Goal: Find specific page/section: Find specific page/section

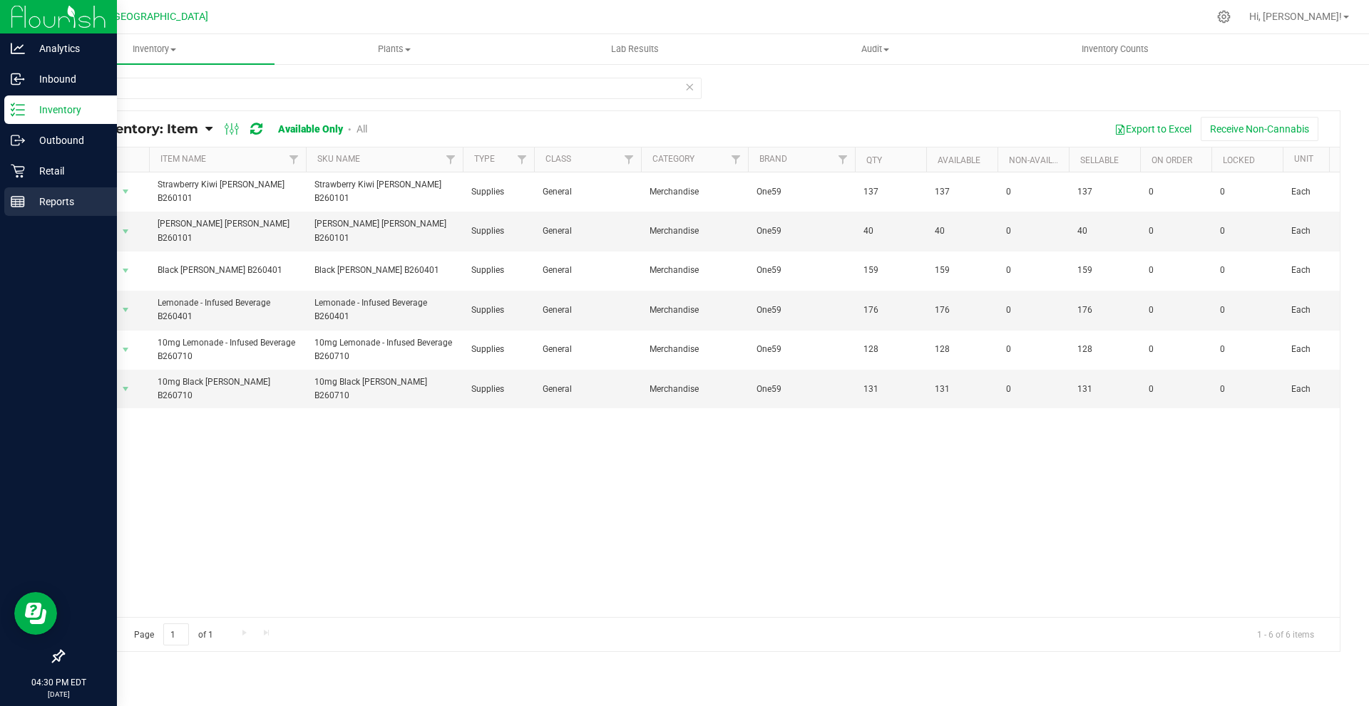
click at [19, 215] on div "Reports" at bounding box center [60, 201] width 113 height 29
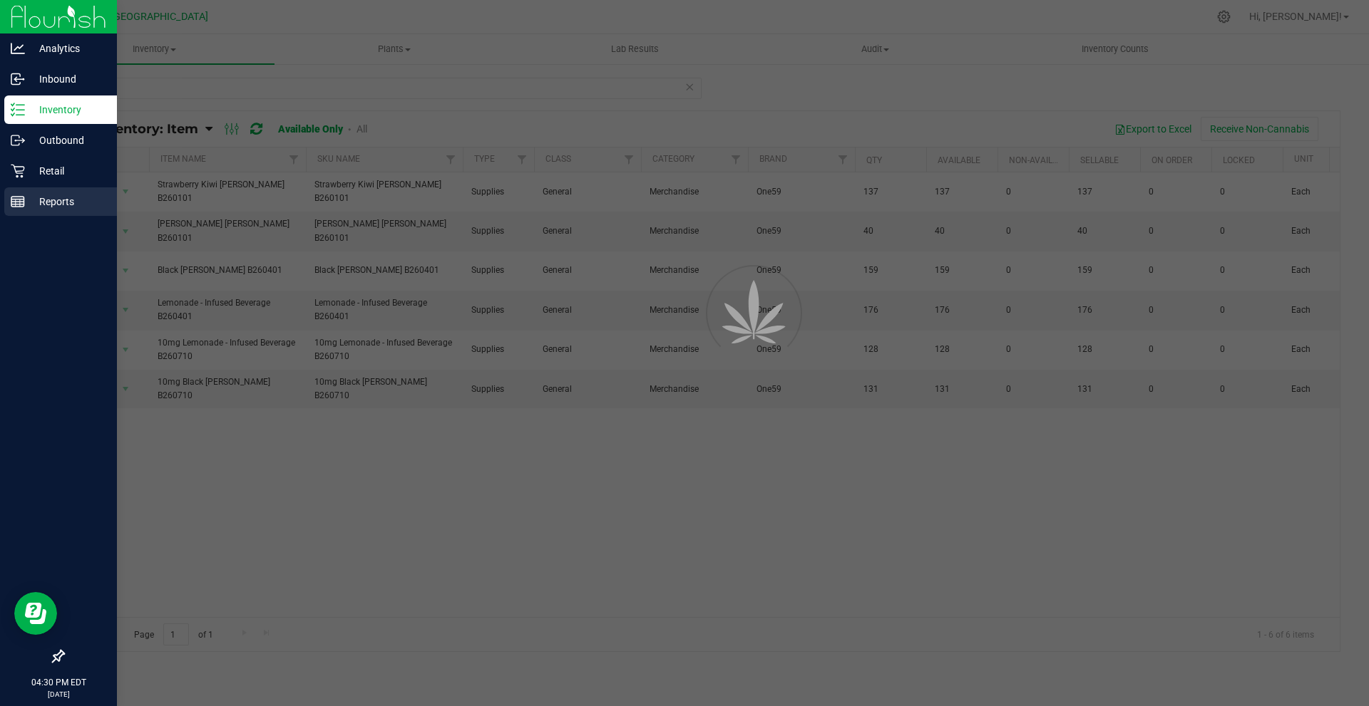
click at [19, 215] on div "Reports" at bounding box center [60, 201] width 113 height 29
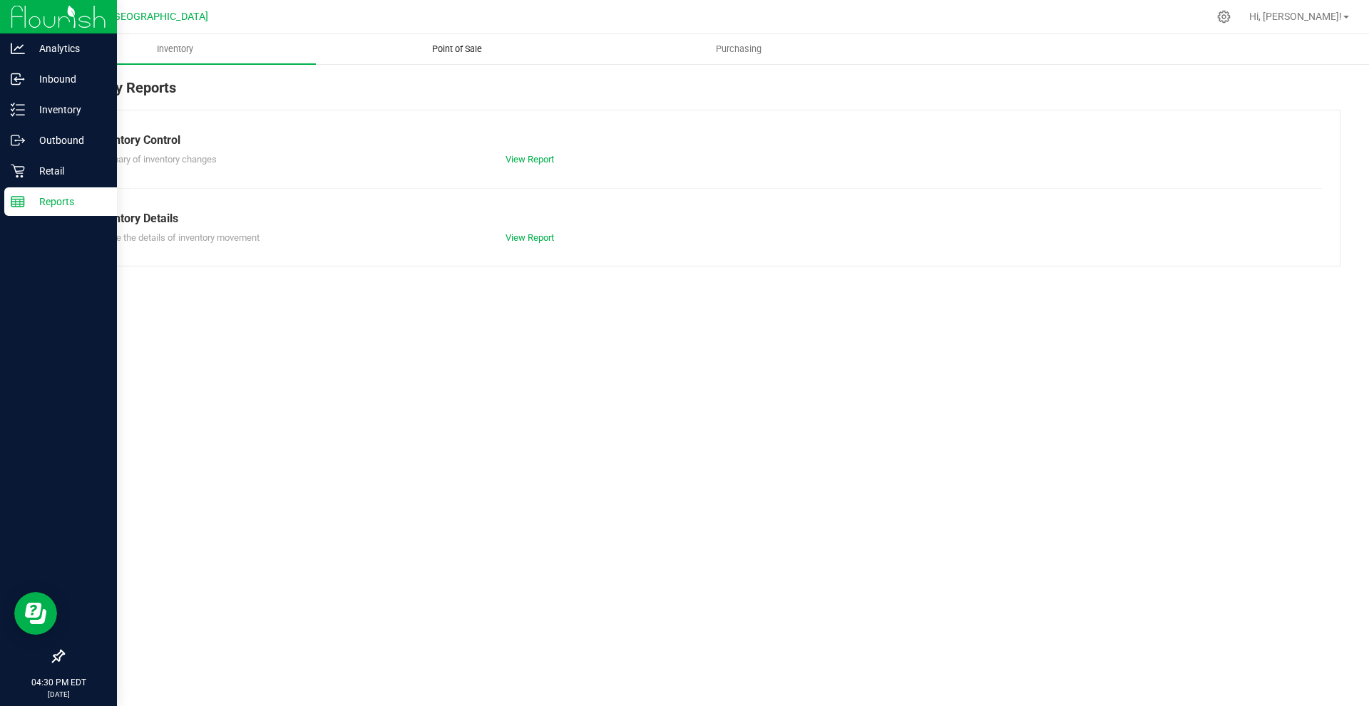
click at [406, 43] on uib-tab-heading "Point of Sale" at bounding box center [457, 49] width 280 height 29
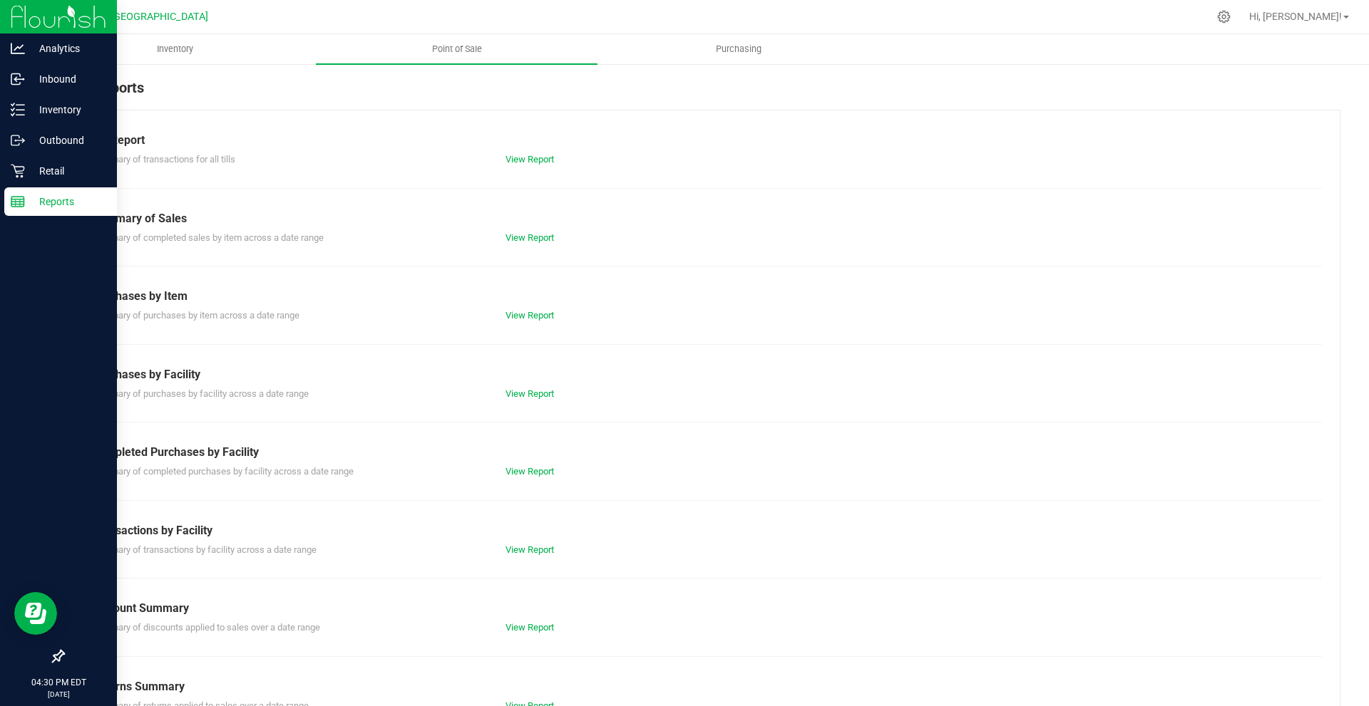
click at [545, 172] on div "Till Report Summary of transactions for all tills View Report Summary of Sales …" at bounding box center [701, 422] width 1277 height 625
click at [534, 158] on link "View Report" at bounding box center [529, 159] width 48 height 11
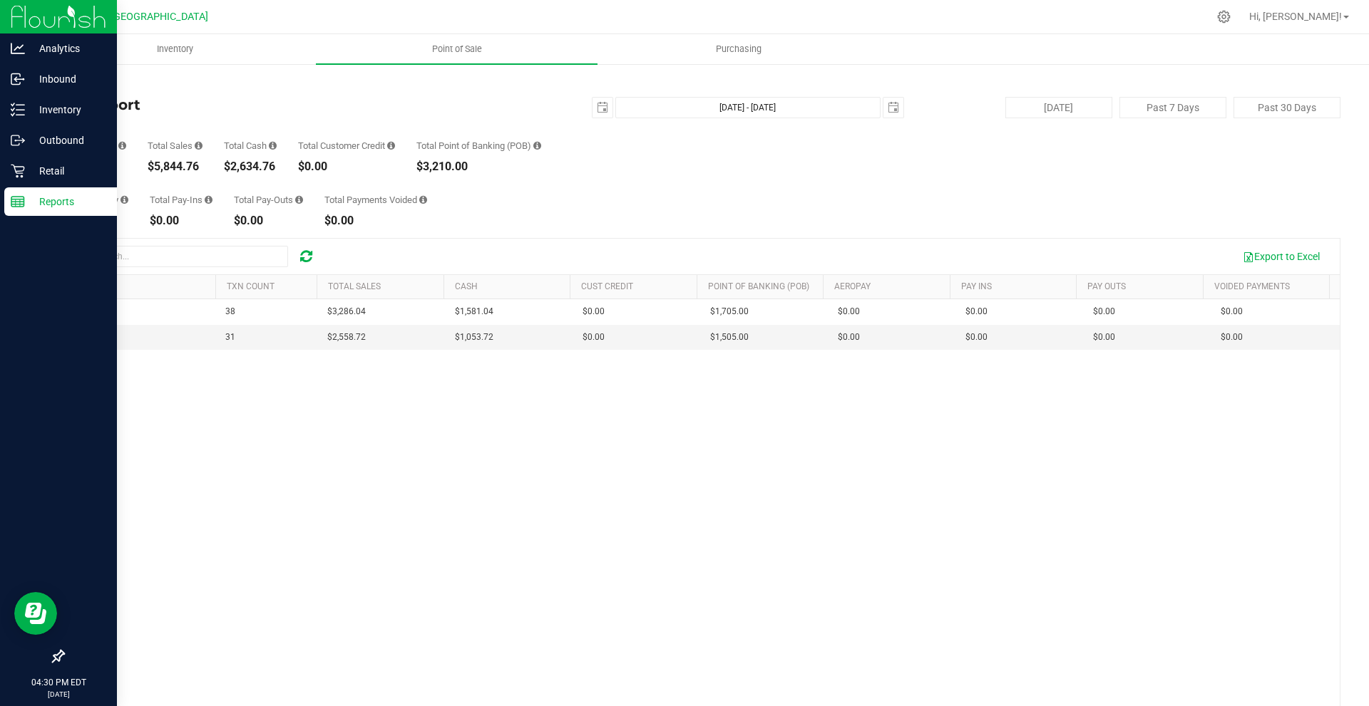
click at [21, 200] on line at bounding box center [17, 200] width 13 height 0
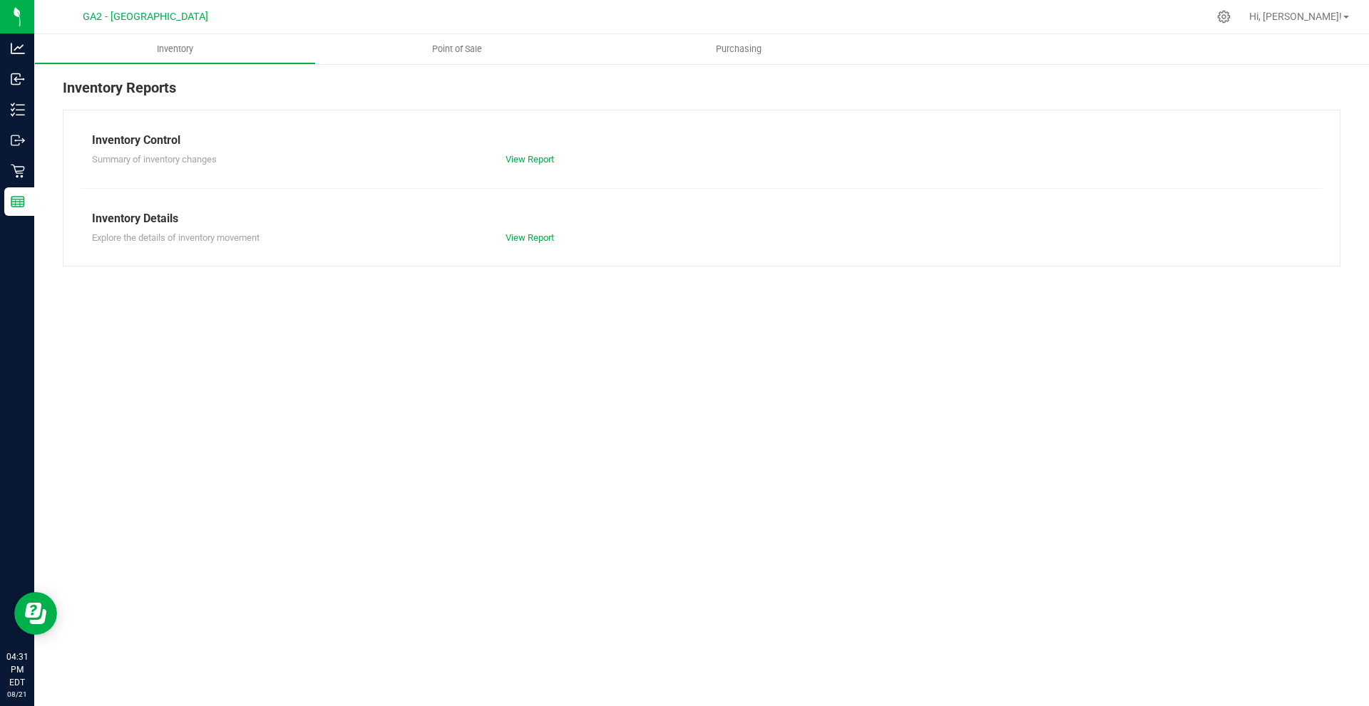
click at [450, 31] on nav "GA2 - Stockbridge Hi, Chris!" at bounding box center [701, 17] width 1334 height 34
click at [457, 42] on uib-tab-heading "Point of Sale" at bounding box center [457, 49] width 282 height 30
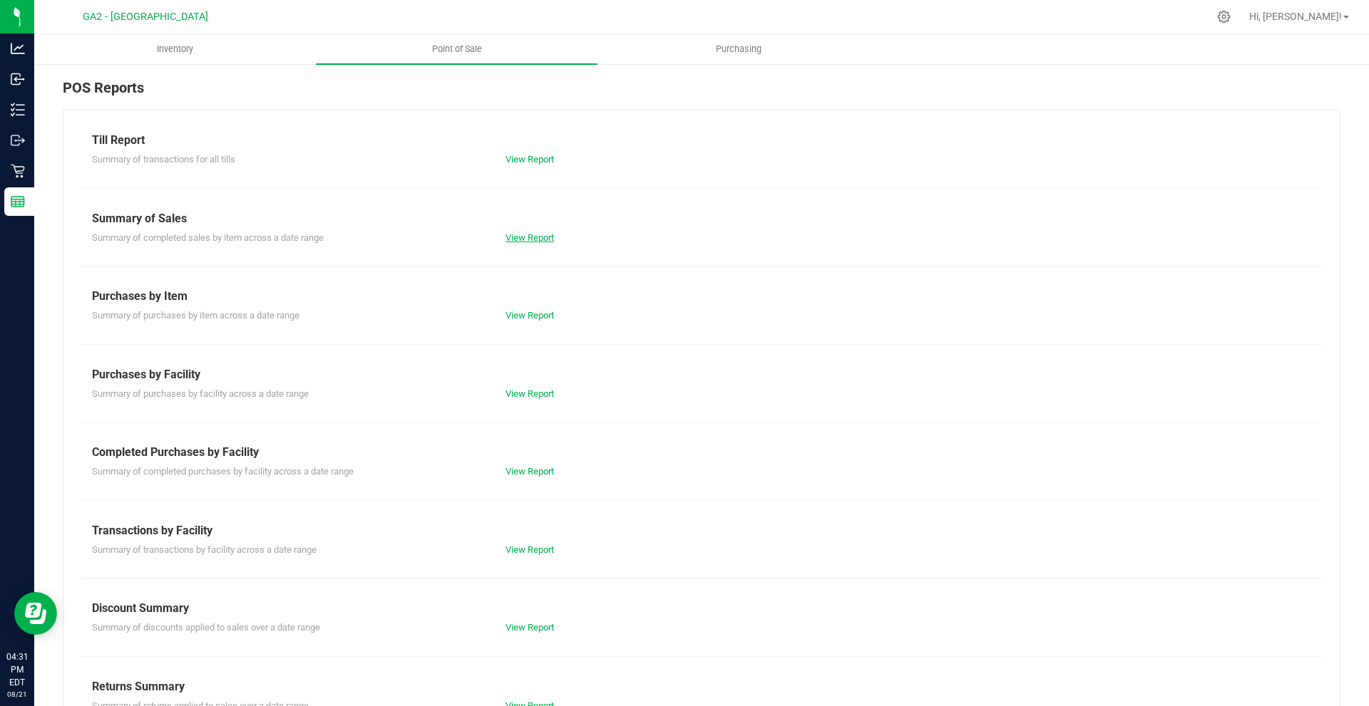
drag, startPoint x: 527, startPoint y: 247, endPoint x: 520, endPoint y: 240, distance: 10.1
click at [524, 245] on div "Till Report Summary of transactions for all tills View Report Summary of Sales …" at bounding box center [701, 422] width 1277 height 625
click at [520, 239] on link "View Report" at bounding box center [529, 237] width 48 height 11
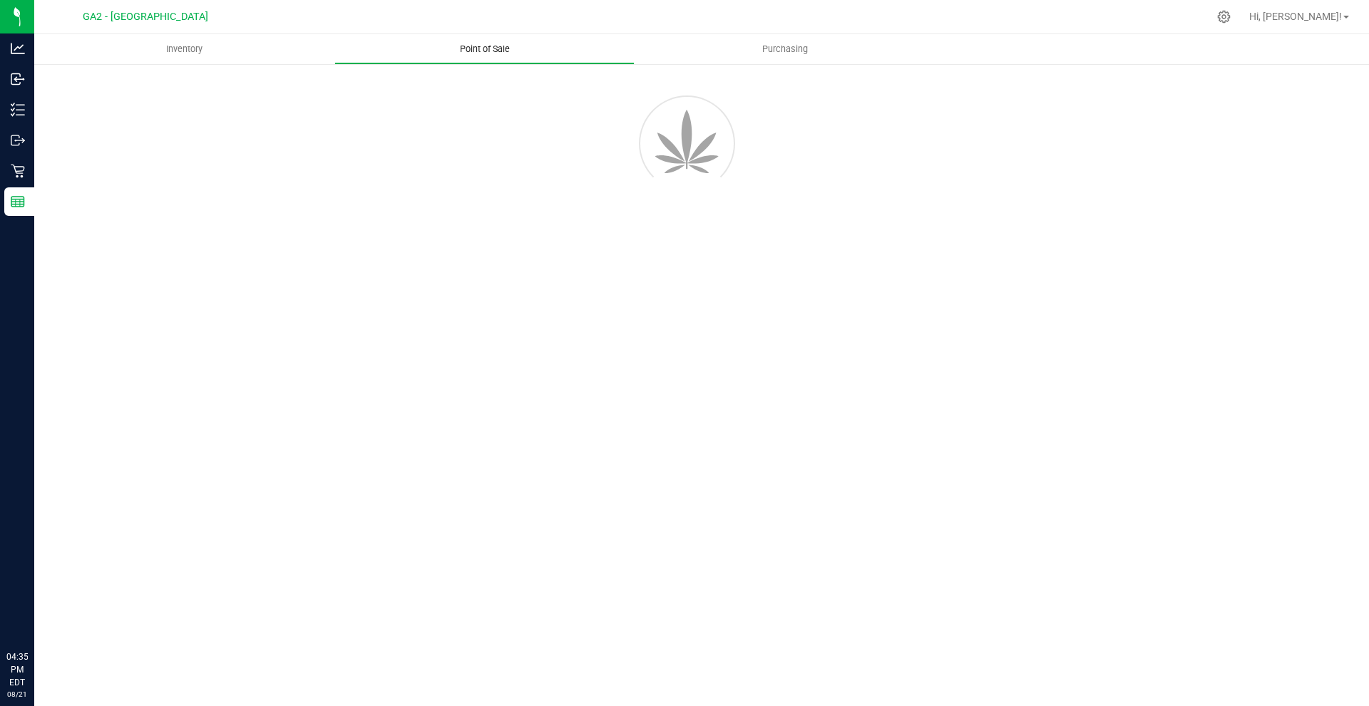
click at [455, 46] on span "Point of Sale" at bounding box center [485, 49] width 88 height 13
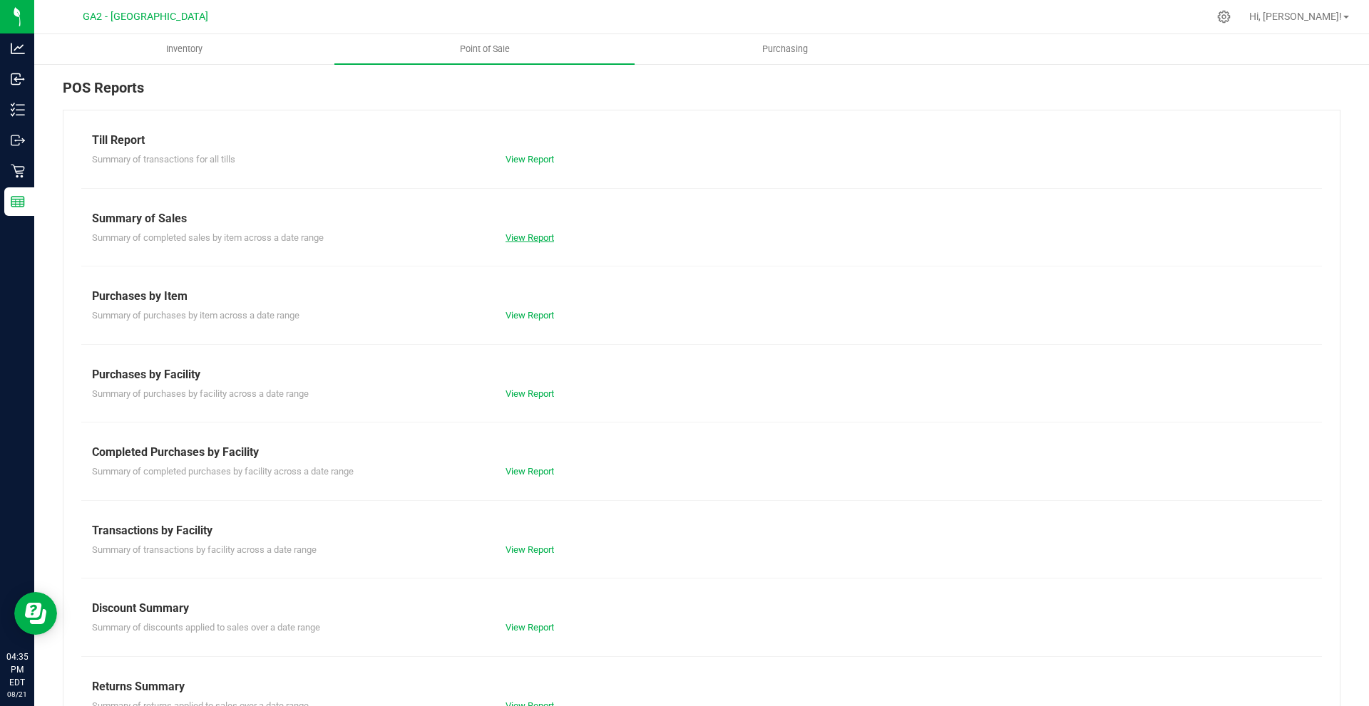
click at [528, 233] on link "View Report" at bounding box center [529, 237] width 48 height 11
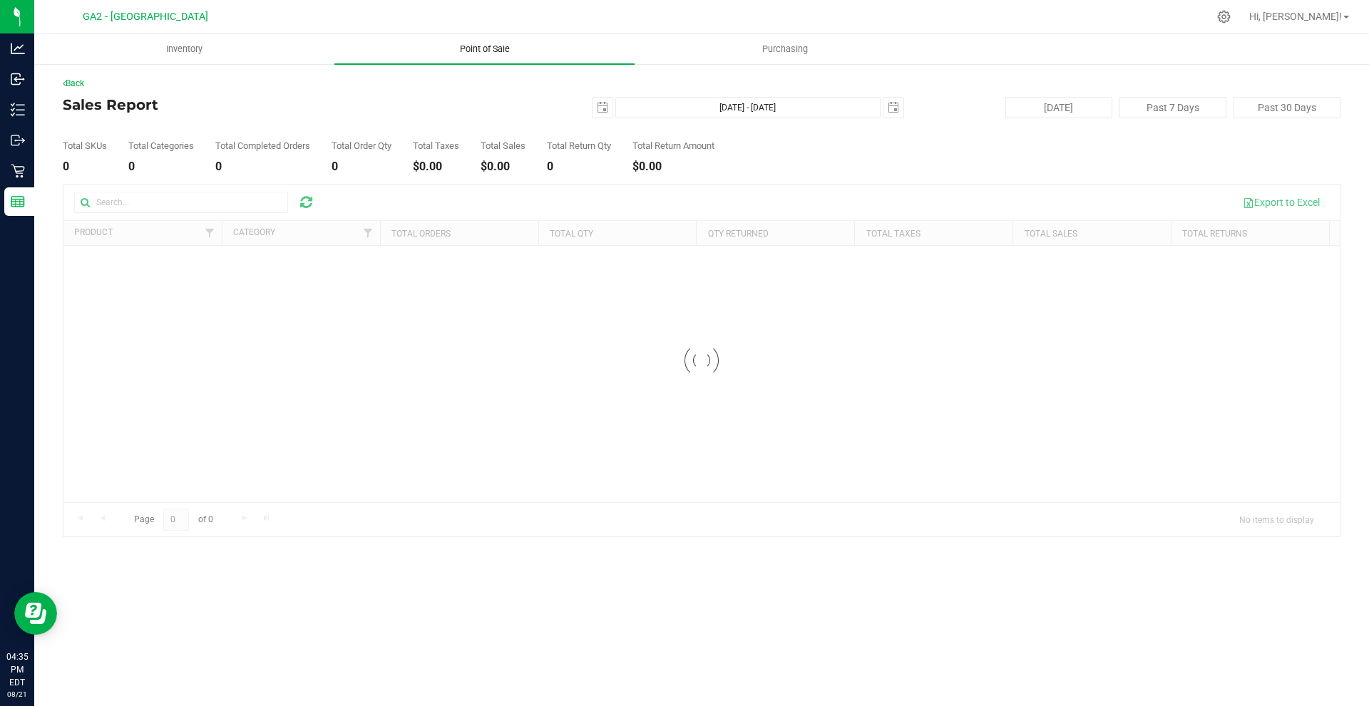
click at [509, 51] on span "Point of Sale" at bounding box center [485, 49] width 88 height 13
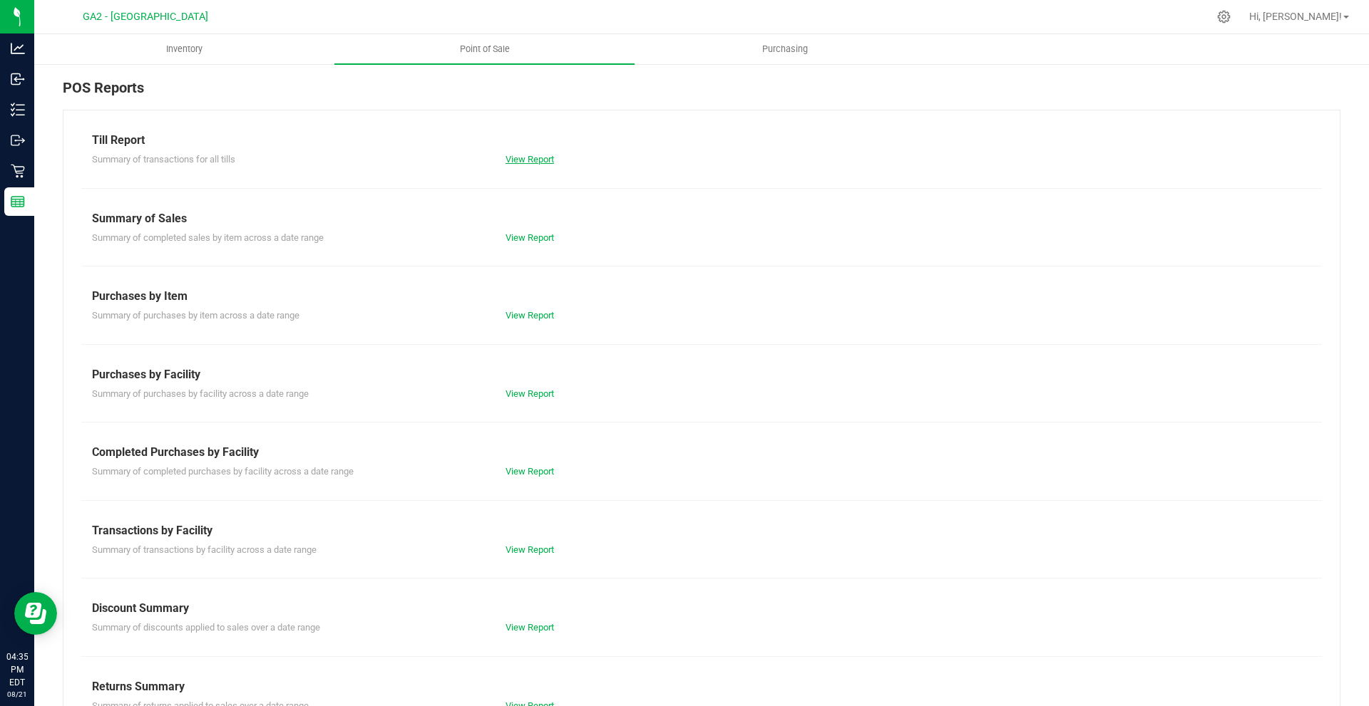
click at [540, 155] on link "View Report" at bounding box center [529, 159] width 48 height 11
